Goal: Task Accomplishment & Management: Manage account settings

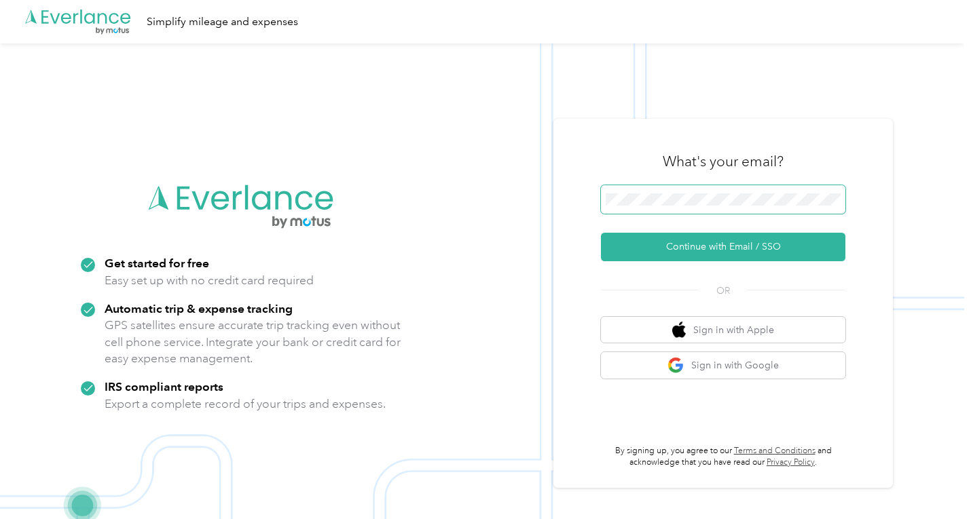
click at [709, 246] on button "Continue with Email / SSO" at bounding box center [723, 247] width 244 height 29
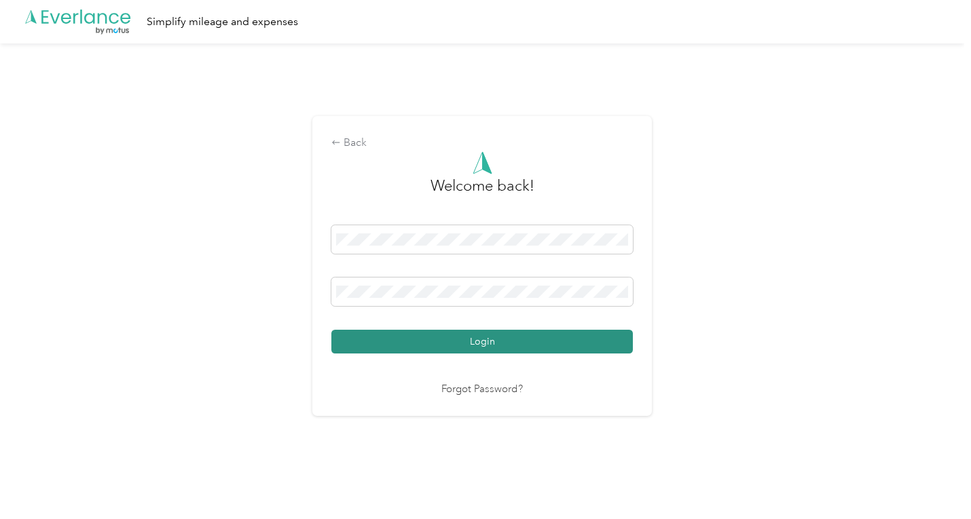
click at [440, 345] on button "Login" at bounding box center [481, 342] width 301 height 24
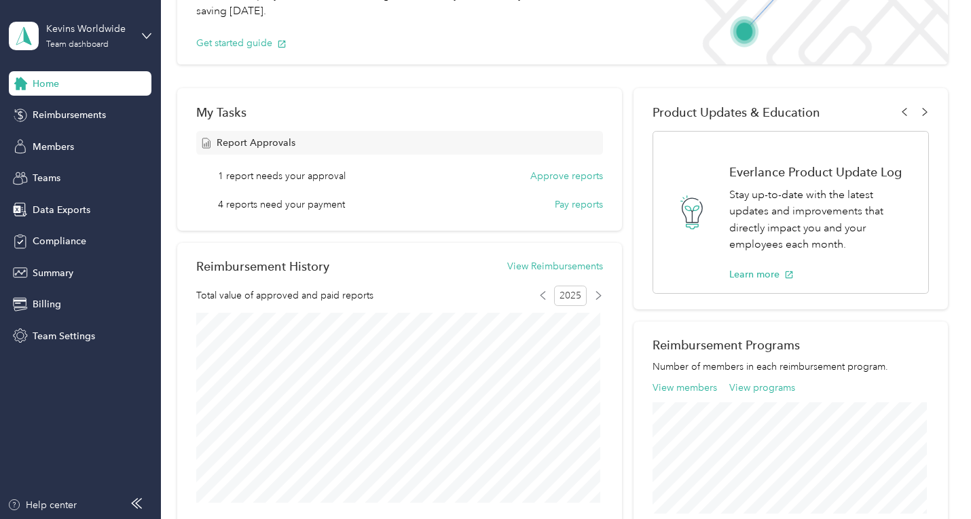
scroll to position [136, 0]
click at [576, 170] on button "Approve reports" at bounding box center [566, 175] width 73 height 14
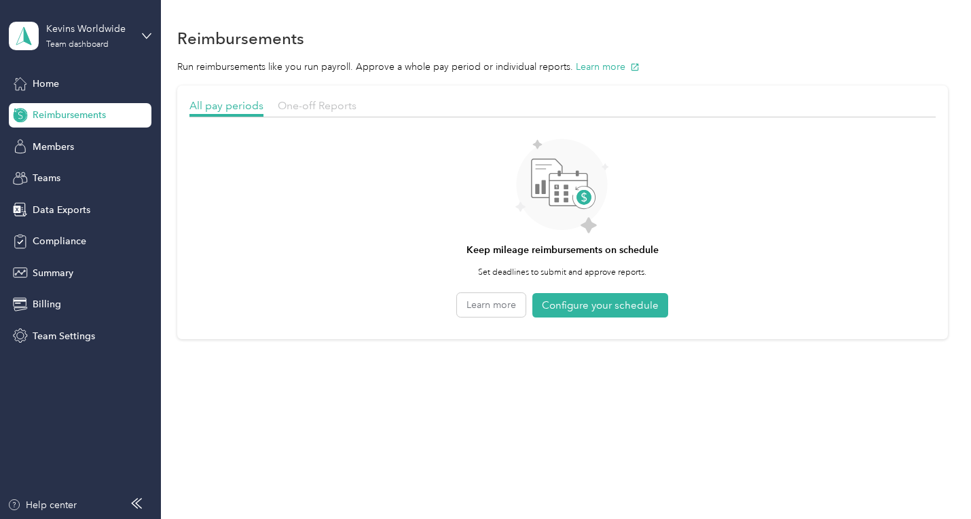
click at [308, 111] on span "One-off Reports" at bounding box center [317, 105] width 79 height 13
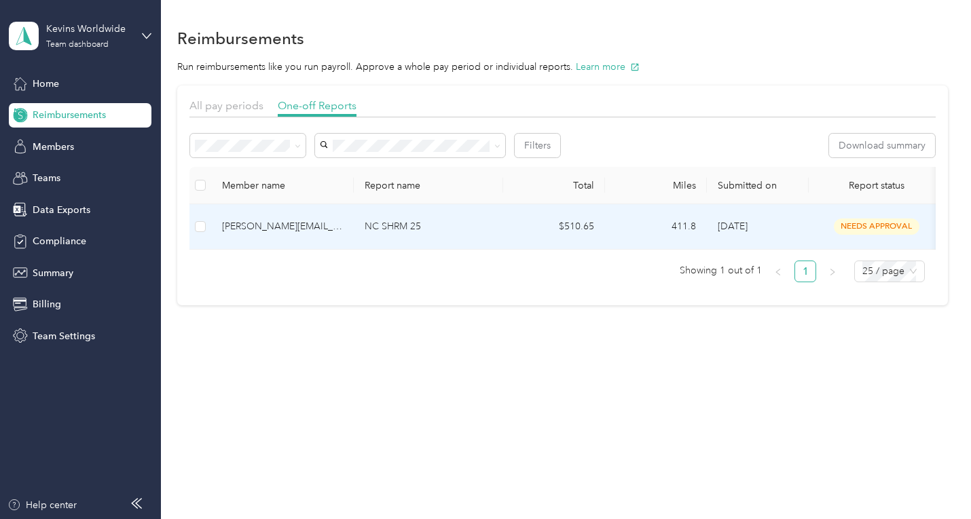
click at [400, 229] on p "NC SHRM 25" at bounding box center [428, 226] width 128 height 15
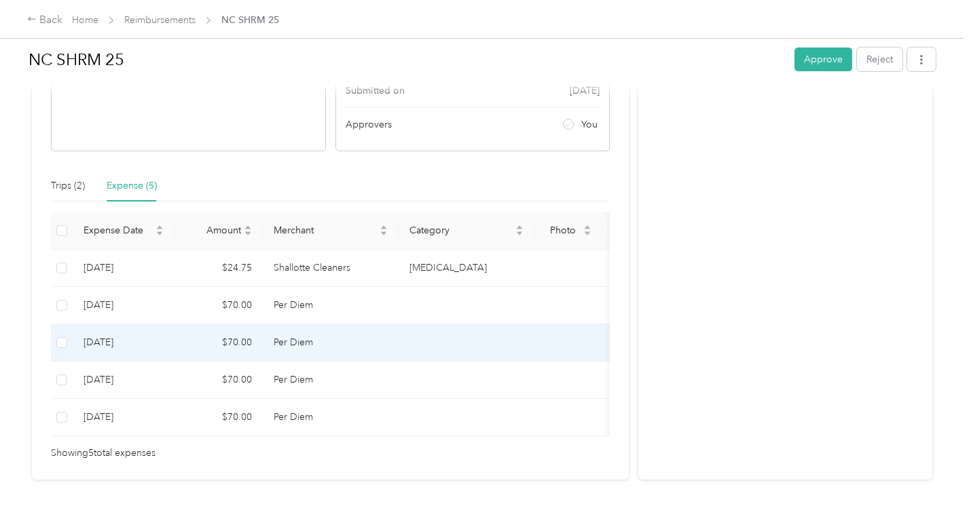
scroll to position [271, 0]
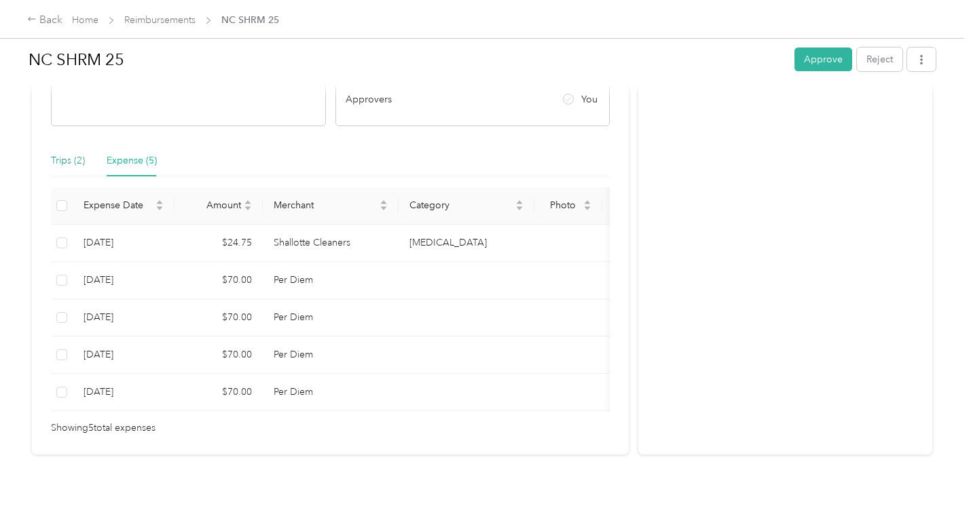
click at [75, 153] on div "Trips (2)" at bounding box center [68, 160] width 34 height 15
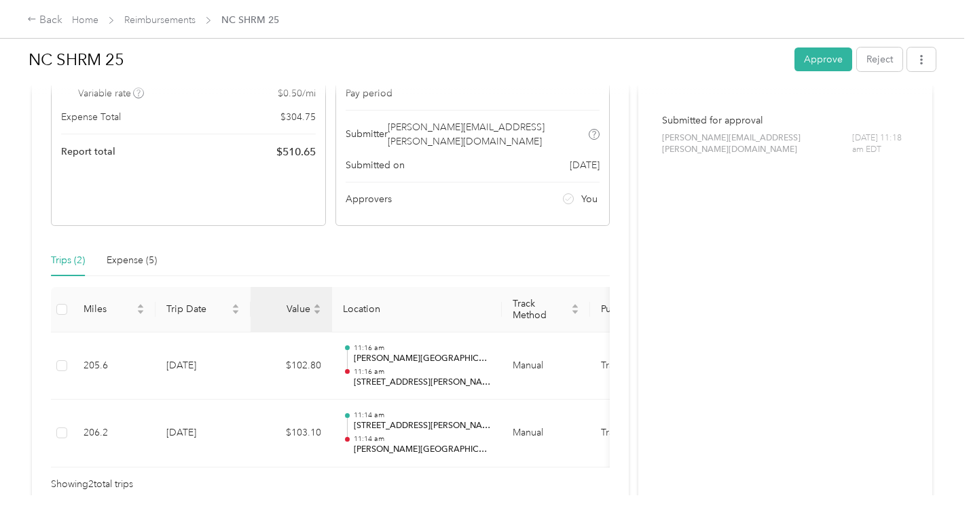
scroll to position [104, 0]
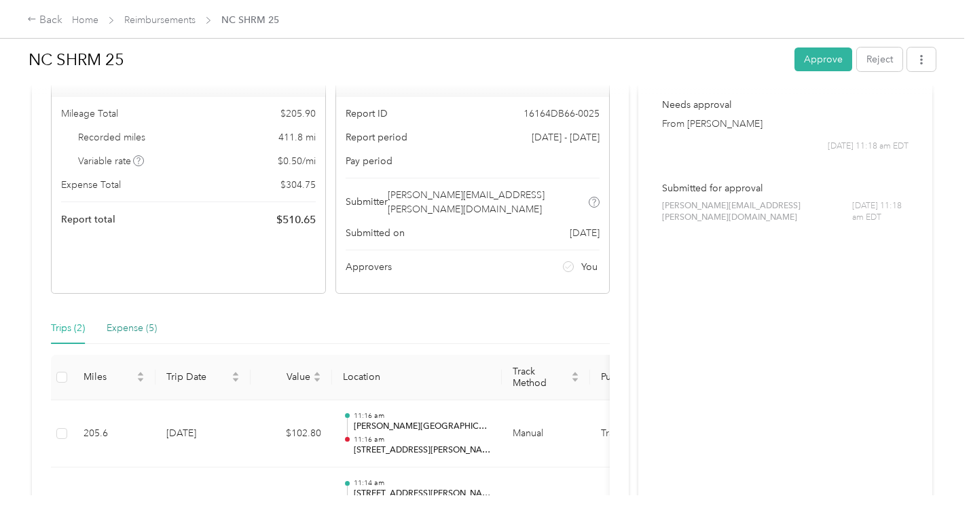
click at [135, 321] on div "Expense (5)" at bounding box center [132, 328] width 50 height 15
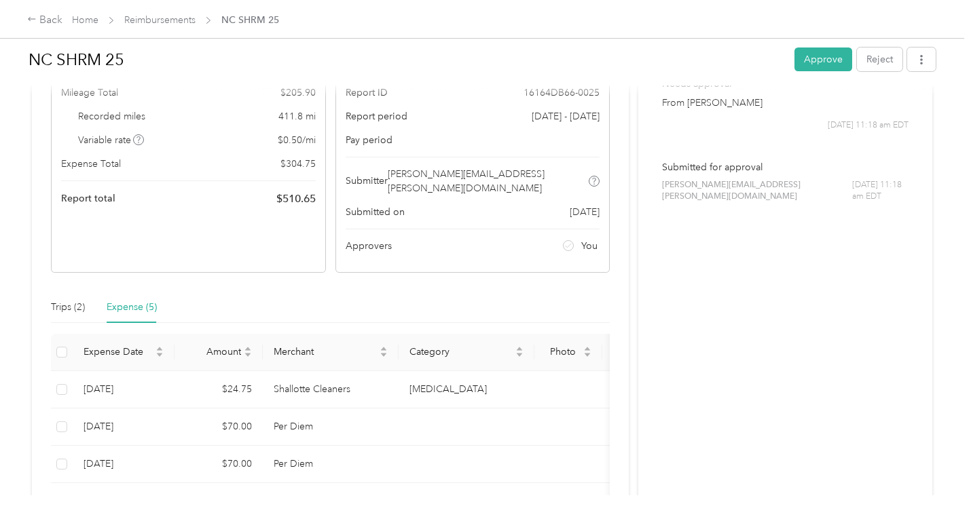
scroll to position [136, 0]
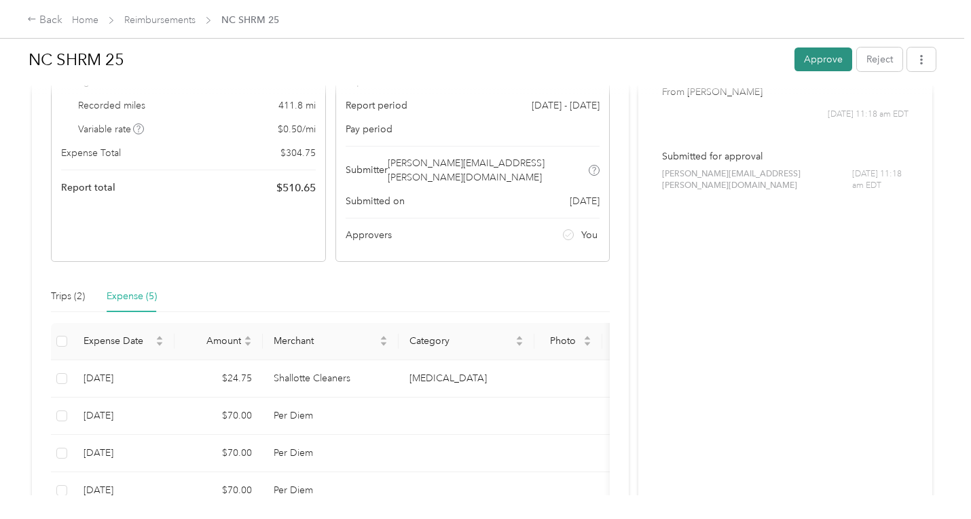
click at [820, 60] on button "Approve" at bounding box center [823, 60] width 58 height 24
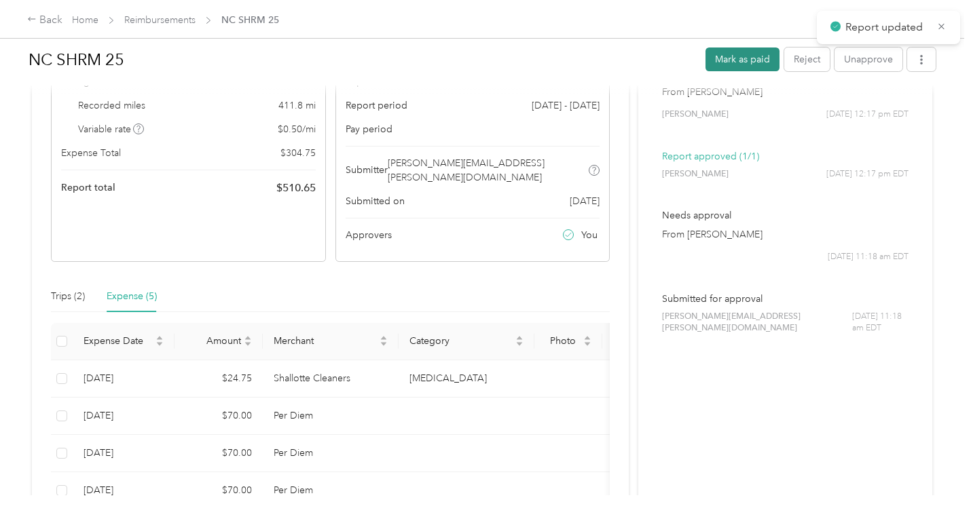
click at [755, 61] on button "Mark as paid" at bounding box center [742, 60] width 74 height 24
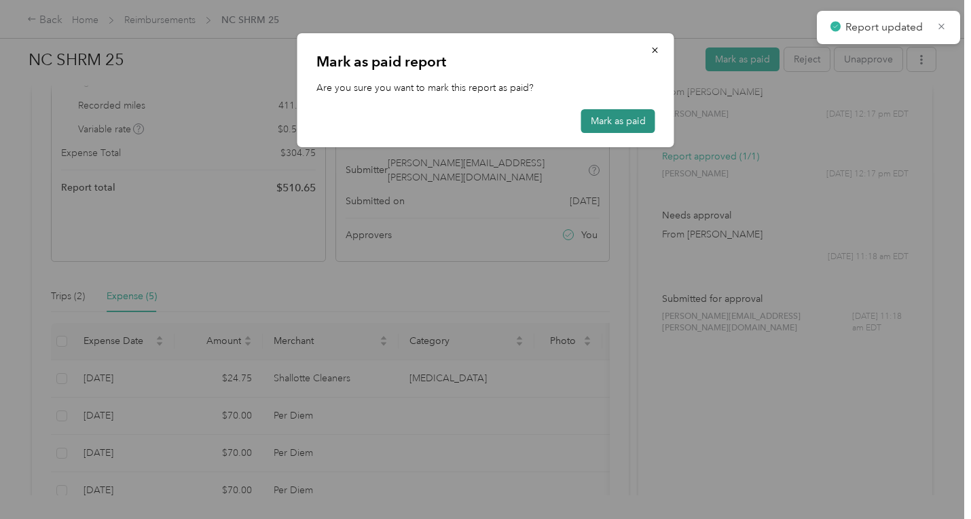
click at [624, 121] on button "Mark as paid" at bounding box center [618, 121] width 74 height 24
